Goal: Information Seeking & Learning: Learn about a topic

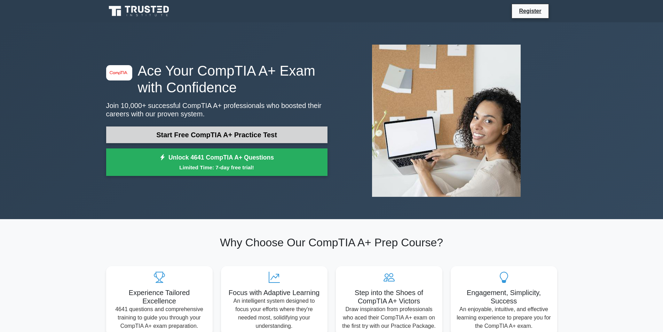
click at [213, 138] on link "Start Free CompTIA A+ Practice Test" at bounding box center [216, 134] width 221 height 17
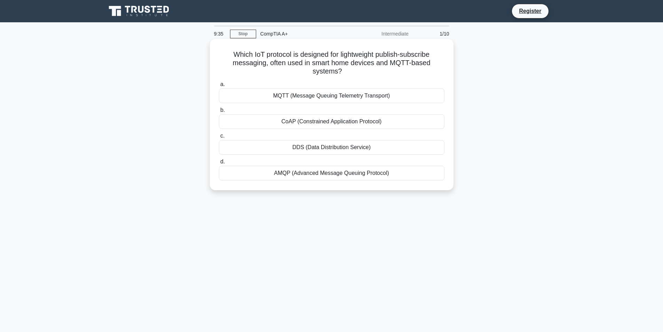
click at [328, 150] on div "DDS (Data Distribution Service)" at bounding box center [332, 147] width 226 height 15
click at [219, 138] on input "c. DDS (Data Distribution Service)" at bounding box center [219, 136] width 0 height 5
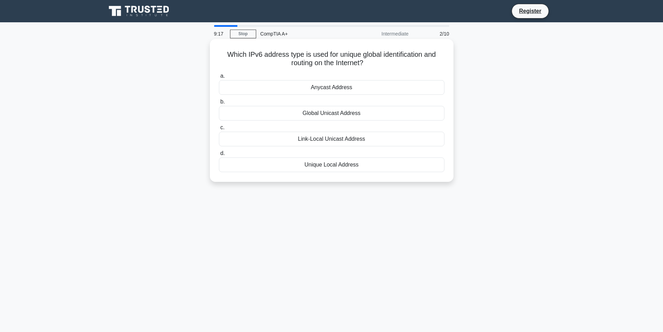
click at [330, 166] on div "Unique Local Address" at bounding box center [332, 164] width 226 height 15
click at [219, 156] on input "d. Unique Local Address" at bounding box center [219, 153] width 0 height 5
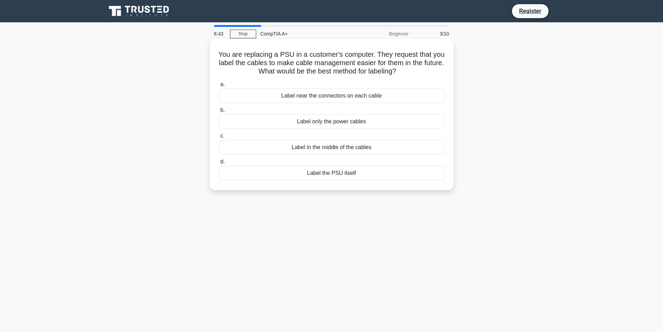
click at [351, 99] on div "Label near the connectors on each cable" at bounding box center [332, 95] width 226 height 15
click at [219, 87] on input "a. Label near the connectors on each cable" at bounding box center [219, 84] width 0 height 5
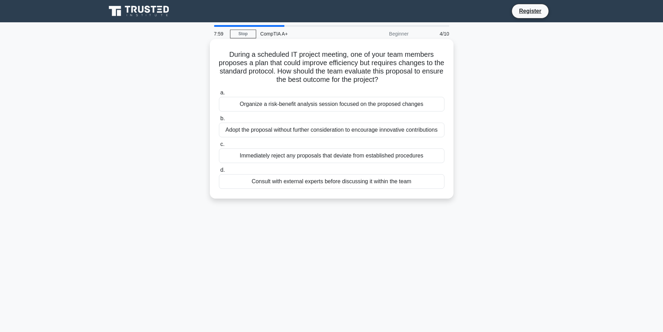
click at [328, 108] on div "Organize a risk-benefit analysis session focused on the proposed changes" at bounding box center [332, 104] width 226 height 15
click at [219, 95] on input "a. Organize a risk-benefit analysis session focused on the proposed changes" at bounding box center [219, 93] width 0 height 5
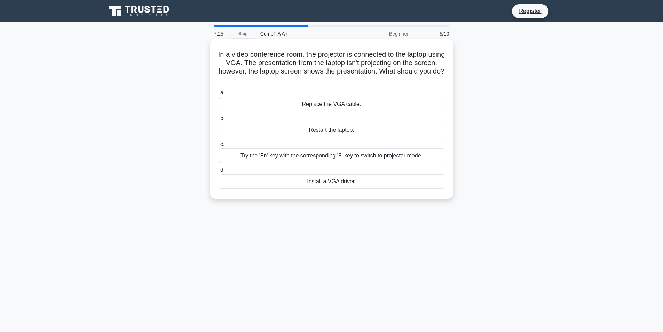
click at [338, 186] on div "Install a VGA driver." at bounding box center [332, 181] width 226 height 15
click at [219, 172] on input "d. Install a VGA driver." at bounding box center [219, 170] width 0 height 5
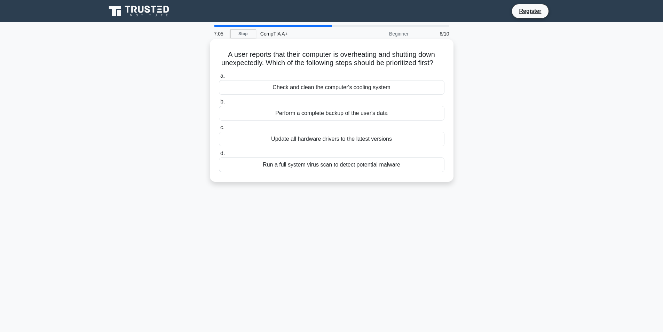
click at [316, 172] on div "Run a full system virus scan to detect potential malware" at bounding box center [332, 164] width 226 height 15
click at [219, 156] on input "d. Run a full system virus scan to detect potential malware" at bounding box center [219, 153] width 0 height 5
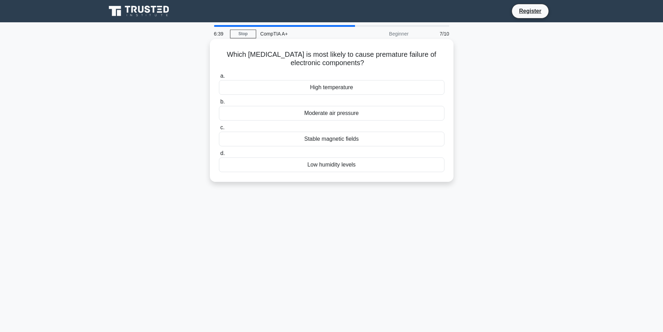
click at [345, 92] on div "High temperature" at bounding box center [332, 87] width 226 height 15
click at [219, 78] on input "a. High temperature" at bounding box center [219, 76] width 0 height 5
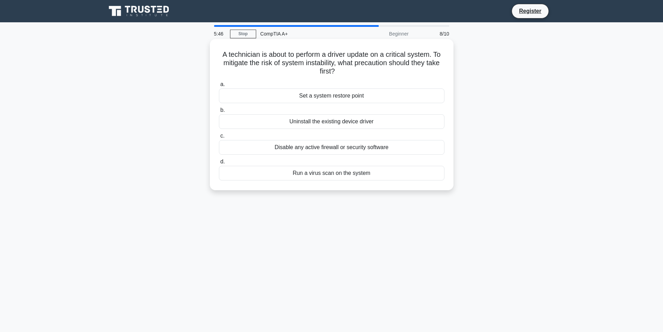
click at [353, 96] on div "Set a system restore point" at bounding box center [332, 95] width 226 height 15
click at [219, 87] on input "a. Set a system restore point" at bounding box center [219, 84] width 0 height 5
click at [307, 174] on div "Rebuild the Master Boot Record (MBR)" at bounding box center [332, 173] width 226 height 15
click at [219, 164] on input "d. Rebuild the Master Boot Record (MBR)" at bounding box center [219, 161] width 0 height 5
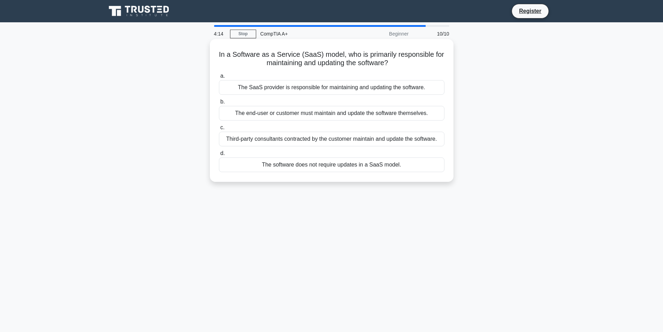
click at [380, 89] on div "The SaaS provider is responsible for maintaining and updating the software." at bounding box center [332, 87] width 226 height 15
click at [219, 78] on input "a. The SaaS provider is responsible for maintaining and updating the software." at bounding box center [219, 76] width 0 height 5
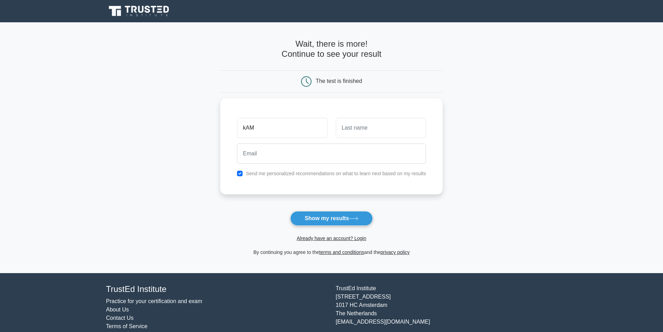
type input "kAM"
type input "CHAN"
type input "A"
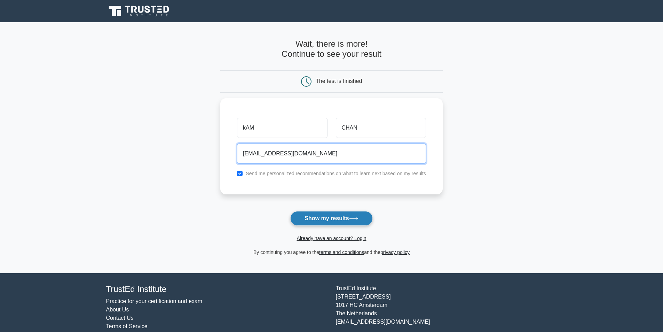
type input "ali.kychan2019@gmail.com"
click at [324, 217] on button "Show my results" at bounding box center [331, 218] width 82 height 15
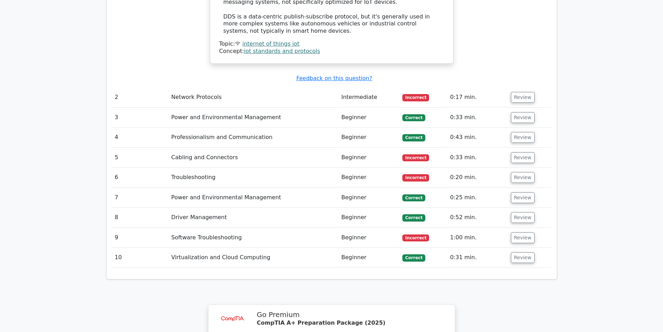
scroll to position [940, 0]
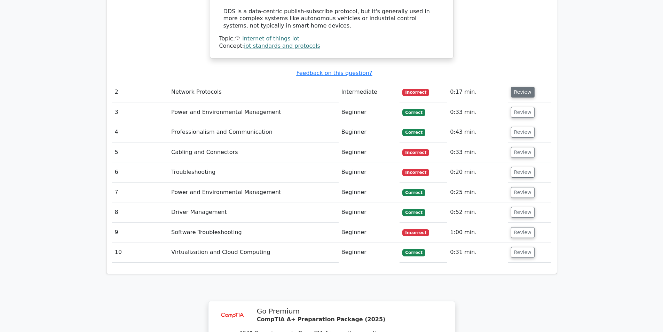
click at [521, 87] on button "Review" at bounding box center [523, 92] width 24 height 11
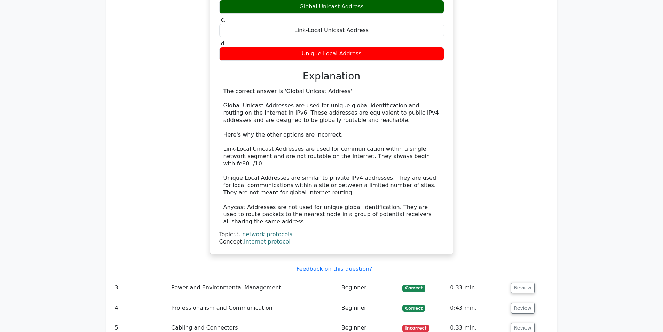
scroll to position [1184, 0]
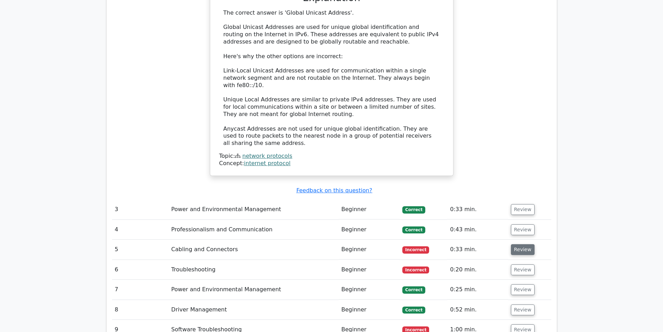
click at [525, 244] on button "Review" at bounding box center [523, 249] width 24 height 11
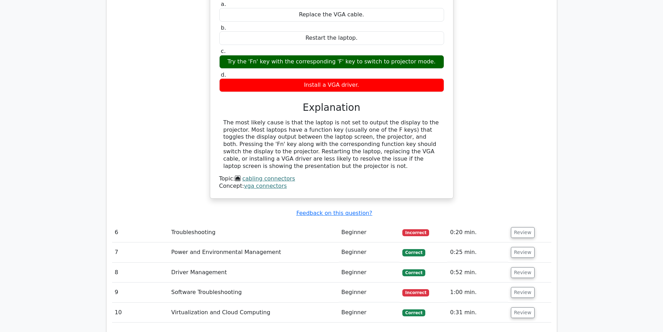
scroll to position [1532, 0]
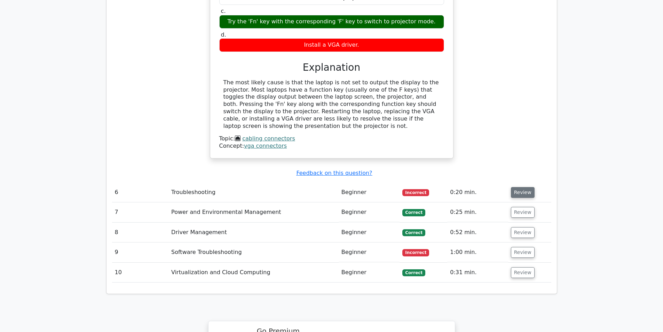
click at [513, 187] on button "Review" at bounding box center [523, 192] width 24 height 11
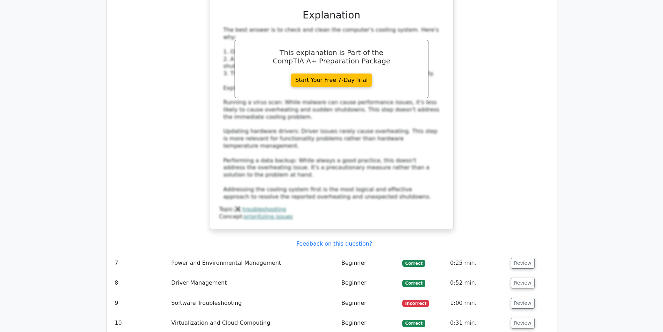
scroll to position [1915, 0]
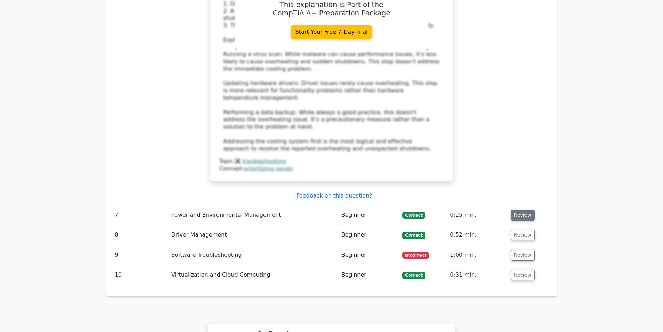
click at [516, 210] on button "Review" at bounding box center [523, 215] width 24 height 11
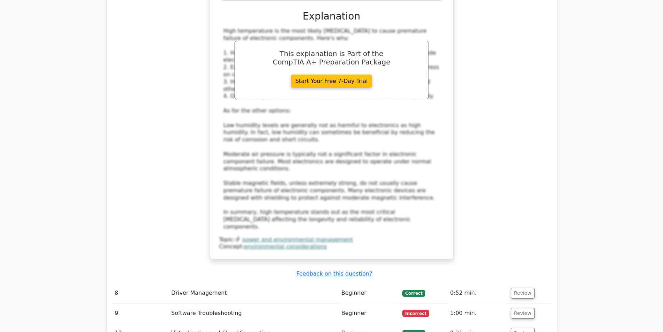
scroll to position [2298, 0]
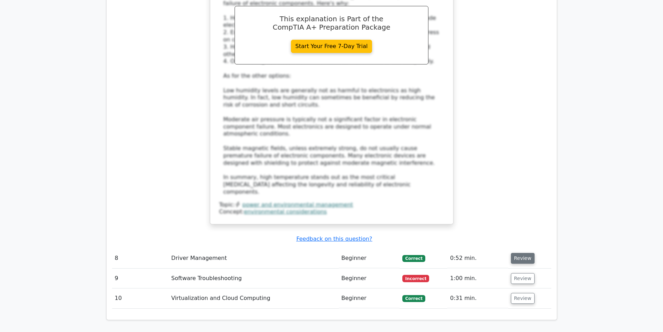
click at [531, 253] on button "Review" at bounding box center [523, 258] width 24 height 11
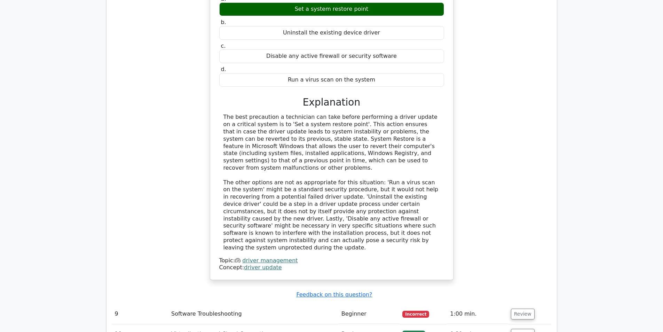
scroll to position [2681, 0]
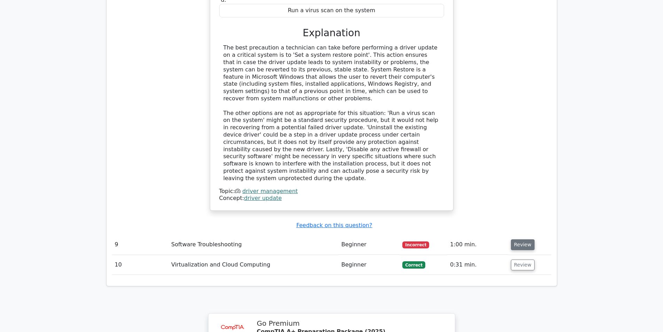
click at [524, 239] on button "Review" at bounding box center [523, 244] width 24 height 11
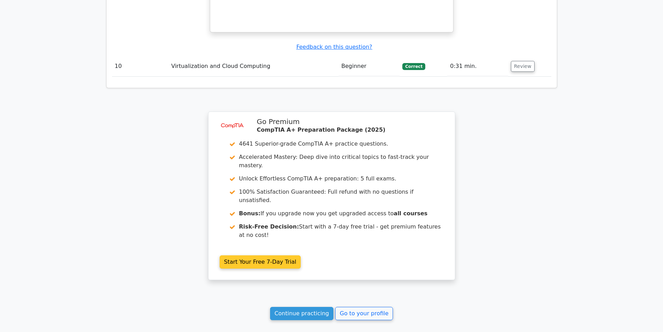
scroll to position [3066, 0]
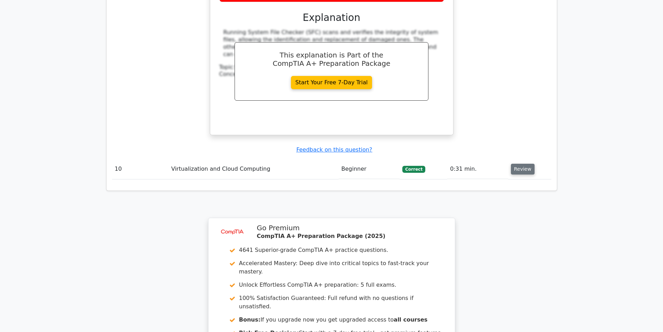
click at [517, 164] on button "Review" at bounding box center [523, 169] width 24 height 11
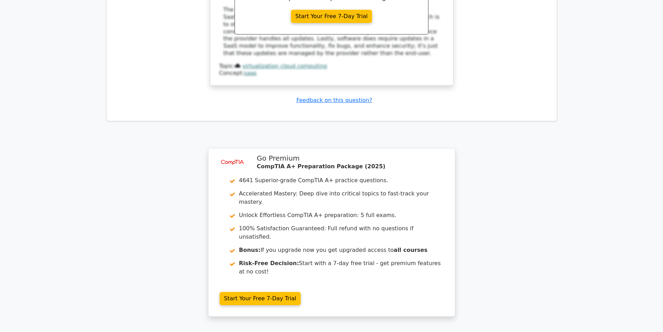
scroll to position [3449, 0]
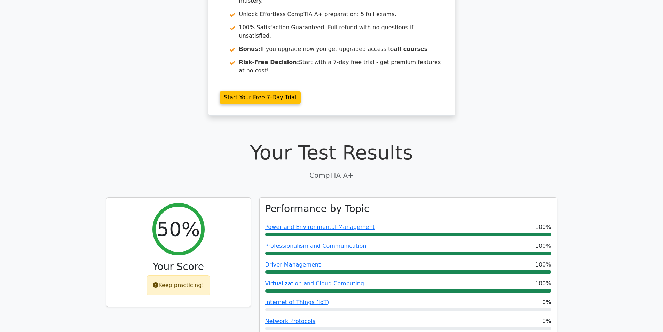
scroll to position [0, 0]
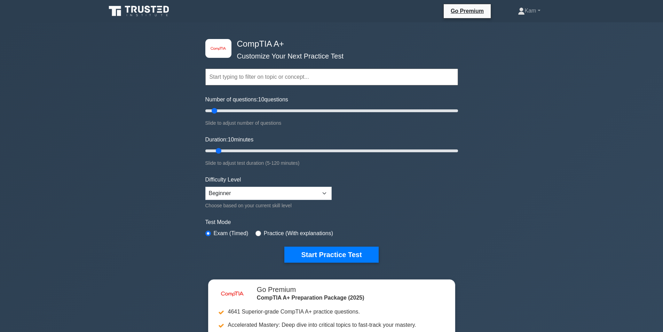
click at [257, 77] on input "text" at bounding box center [331, 77] width 253 height 17
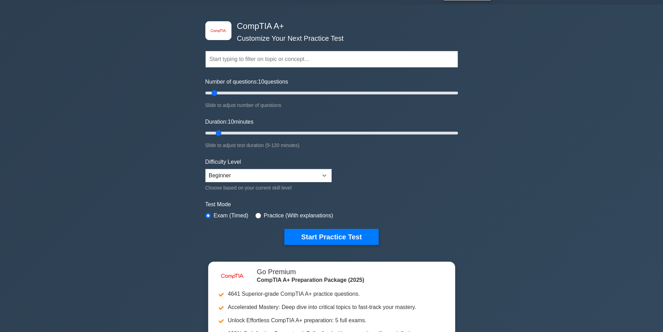
scroll to position [35, 0]
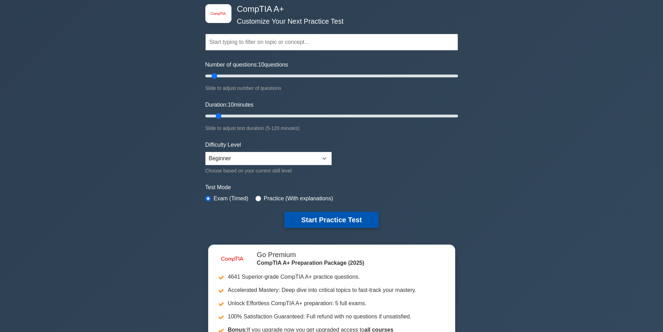
click at [336, 220] on button "Start Practice Test" at bounding box center [331, 220] width 94 height 16
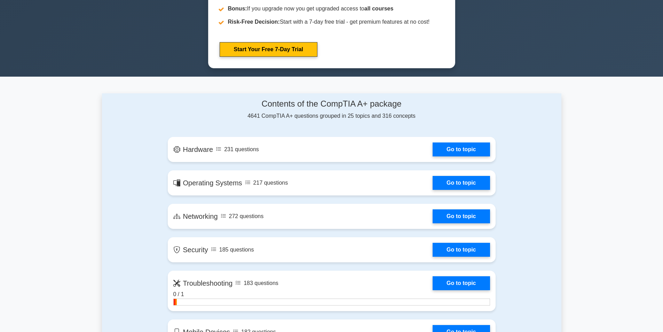
scroll to position [343, 0]
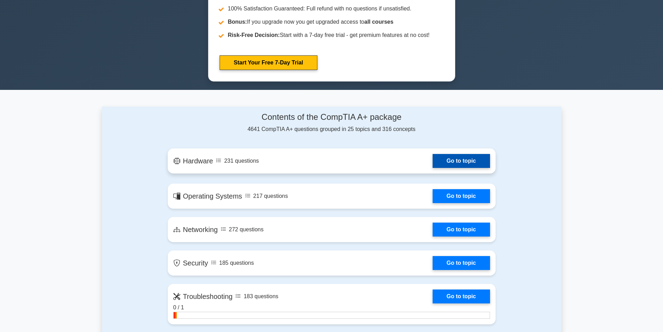
click at [471, 168] on link "Go to topic" at bounding box center [461, 161] width 57 height 14
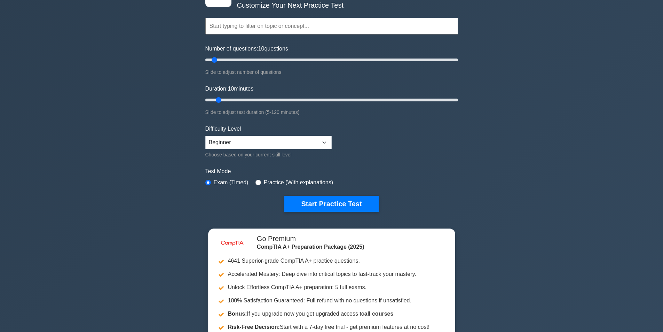
scroll to position [0, 0]
